Goal: Complete application form

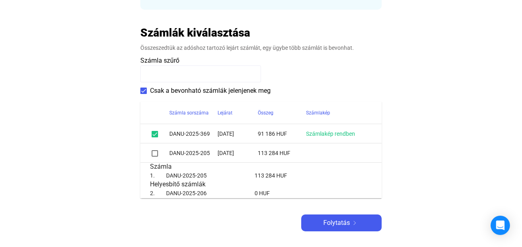
scroll to position [164, 0]
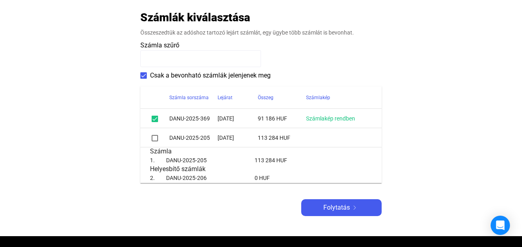
click at [154, 140] on span at bounding box center [155, 138] width 6 height 6
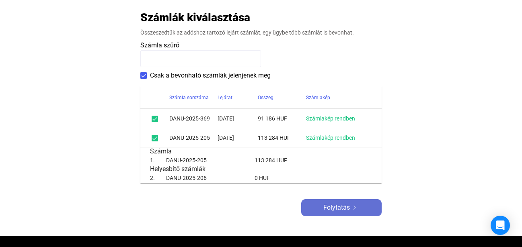
click at [320, 204] on div "Folytatás" at bounding box center [342, 208] width 76 height 10
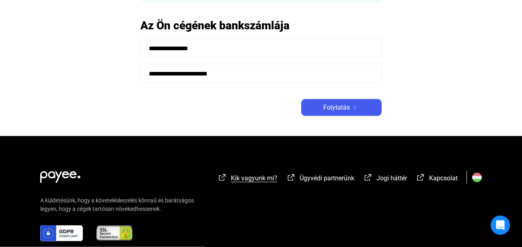
scroll to position [164, 0]
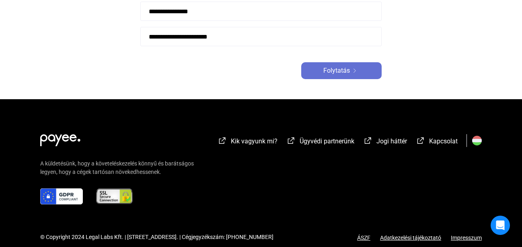
click at [331, 69] on span "Folytatás" at bounding box center [336, 71] width 27 height 10
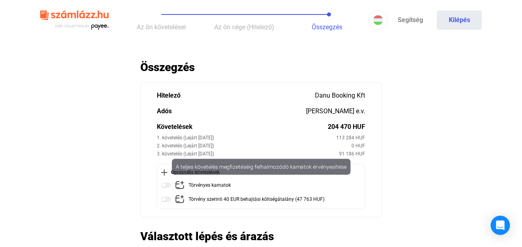
click at [166, 185] on img at bounding box center [166, 186] width 10 height 10
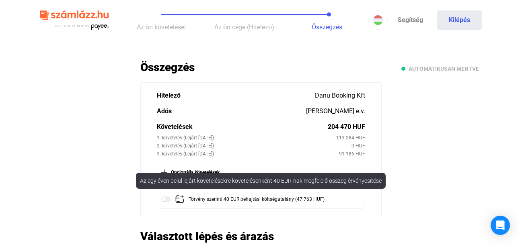
click at [165, 199] on img at bounding box center [166, 200] width 10 height 10
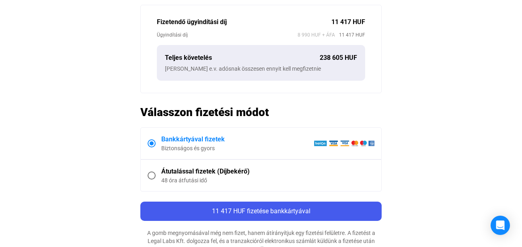
scroll to position [328, 0]
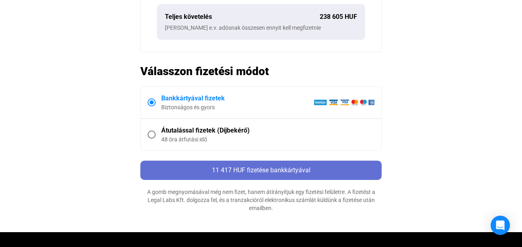
click at [234, 170] on span "11 417 HUF fizetése bankkártyával" at bounding box center [261, 171] width 99 height 8
